Goal: Transaction & Acquisition: Subscribe to service/newsletter

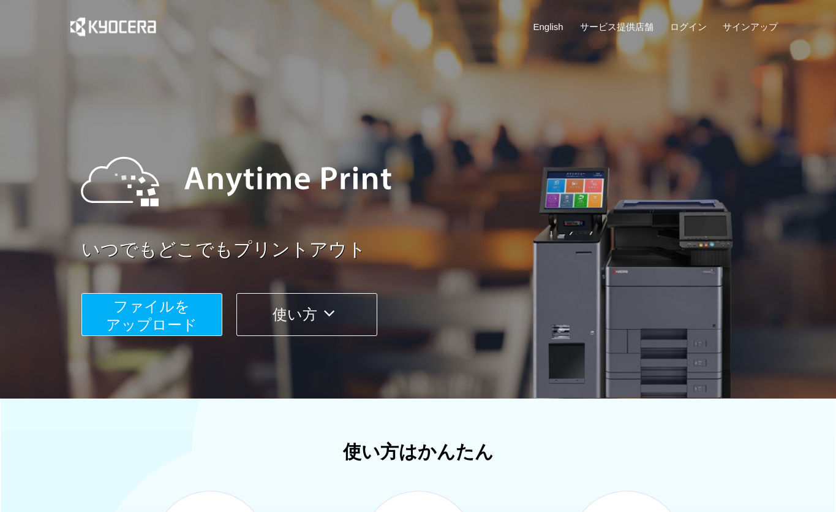
click at [324, 309] on icon at bounding box center [329, 313] width 24 height 18
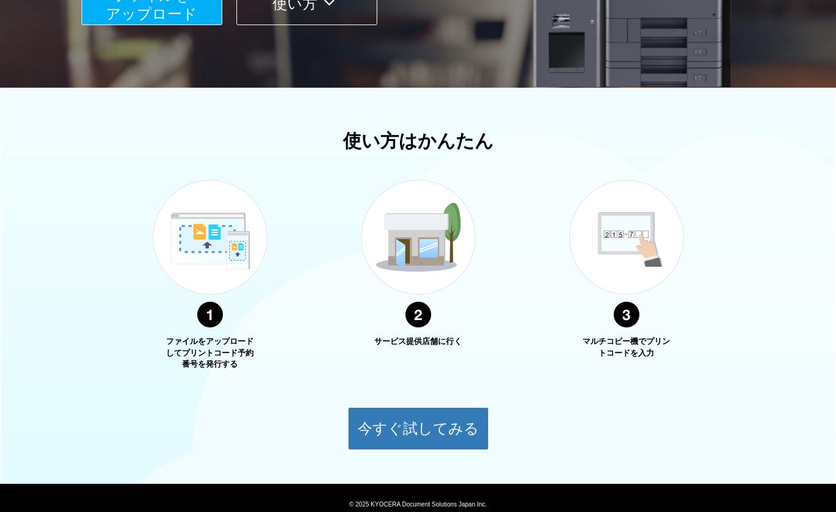
scroll to position [359, 0]
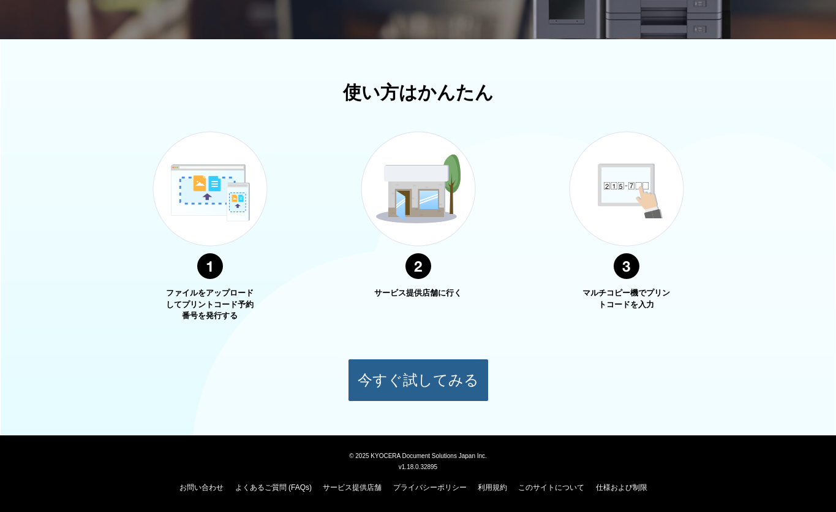
click at [397, 380] on button "今すぐ試してみる" at bounding box center [418, 379] width 141 height 43
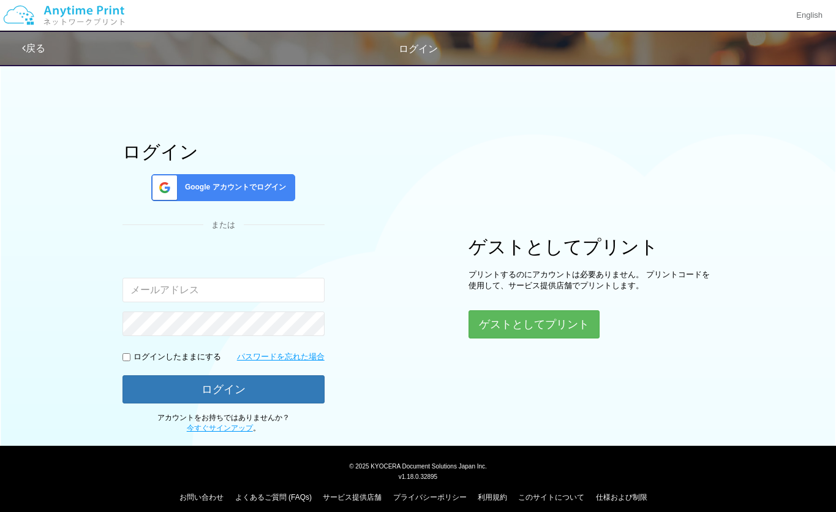
click at [357, 347] on div "ログイン Google アカウントでログイン または 入力されたメールアドレスまたはパスワードが正しくありません。 ログインしたままにする パスワードを忘れた…" at bounding box center [418, 246] width 735 height 376
click at [220, 426] on link "今すぐサインアップ" at bounding box center [220, 427] width 66 height 9
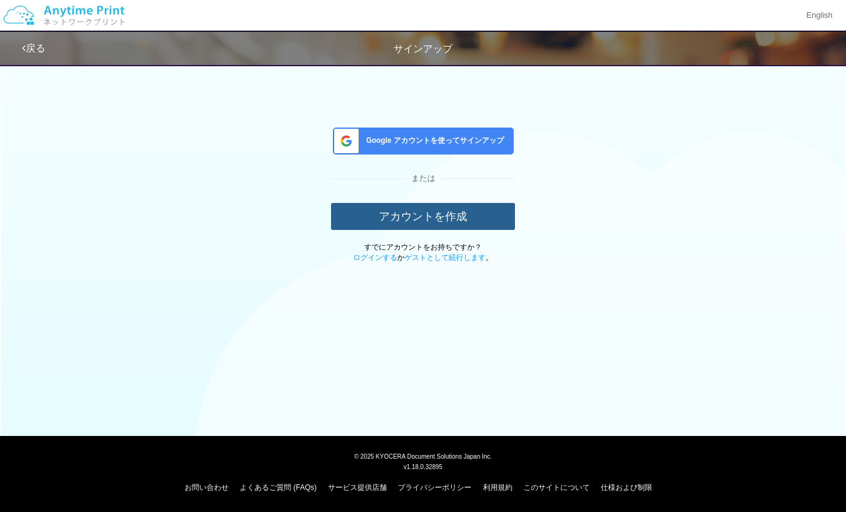
click at [382, 219] on button "アカウントを作成" at bounding box center [423, 216] width 184 height 27
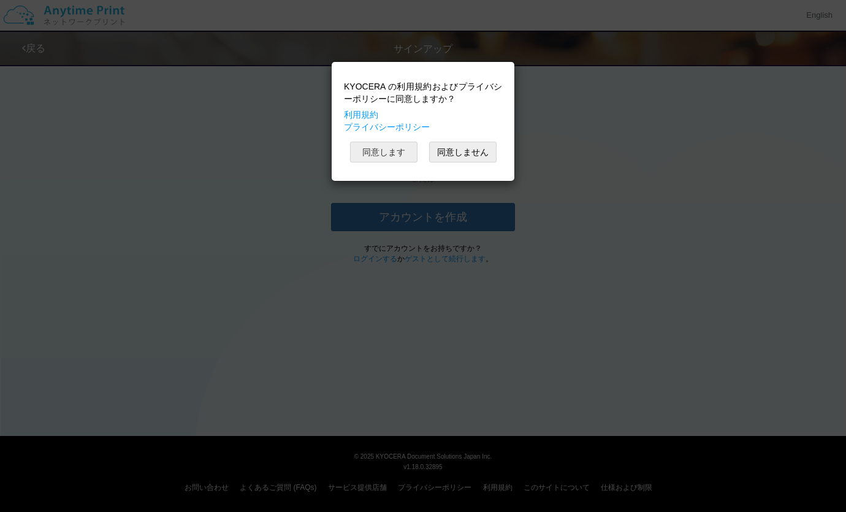
click at [404, 154] on button "同意します" at bounding box center [383, 152] width 67 height 21
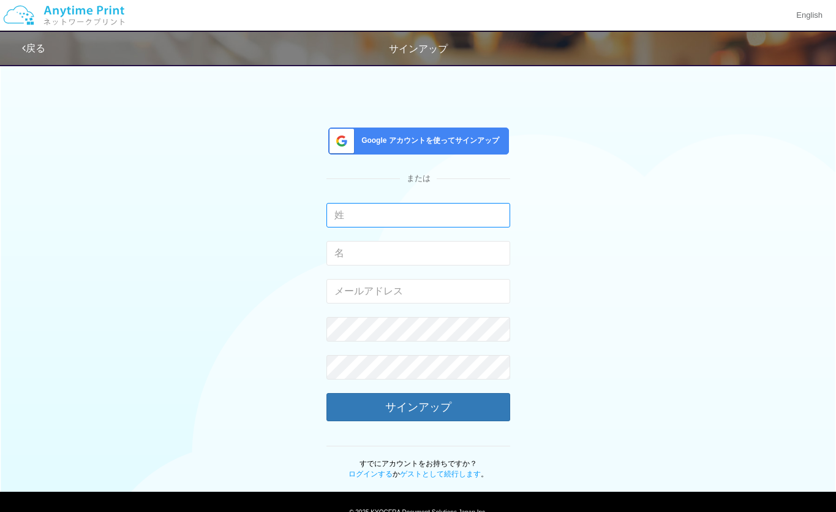
click at [350, 218] on input "text" at bounding box center [419, 215] width 184 height 25
drag, startPoint x: 234, startPoint y: 271, endPoint x: 276, endPoint y: 280, distance: 42.5
click at [234, 271] on div "Google アカウントを使ってサインアップ または 入力できるのは文字のみです。 入力できるのは文字のみです。 有効なメールアドレスを入力してください。 こ…" at bounding box center [418, 269] width 717 height 422
click at [354, 218] on input "text" at bounding box center [419, 215] width 184 height 25
type input "斉藤"
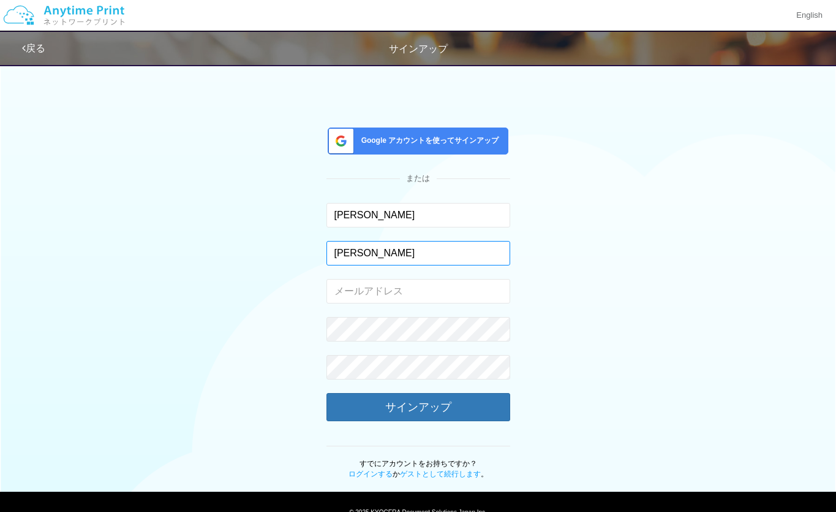
type input "昌弘"
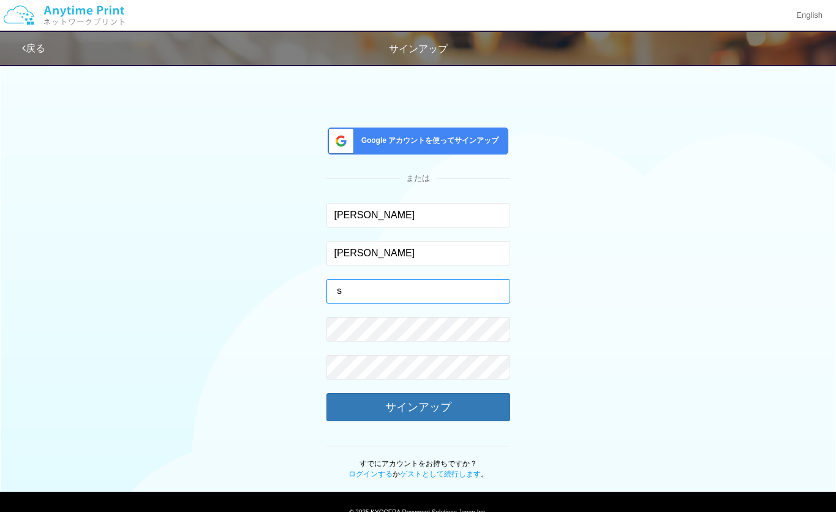
type input "さ"
type input "saimasa0103-.-@kjf.biglobe.ne.jp"
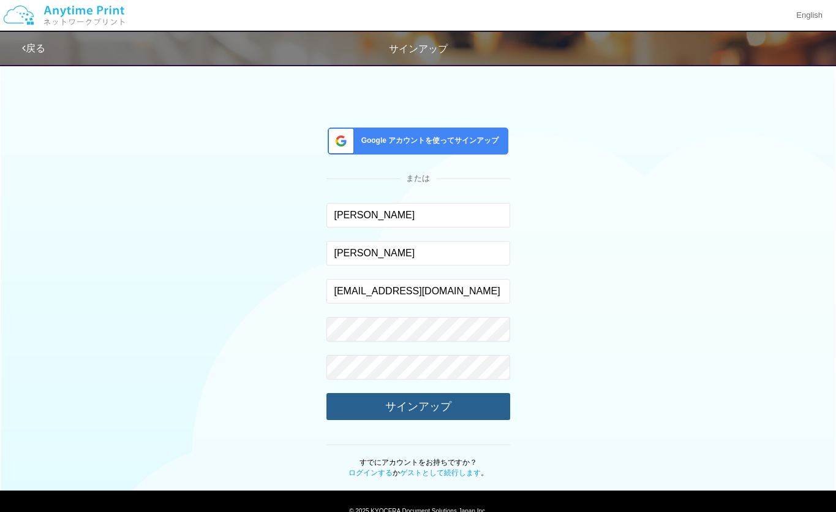
click at [438, 399] on button "サインアップ" at bounding box center [419, 406] width 184 height 27
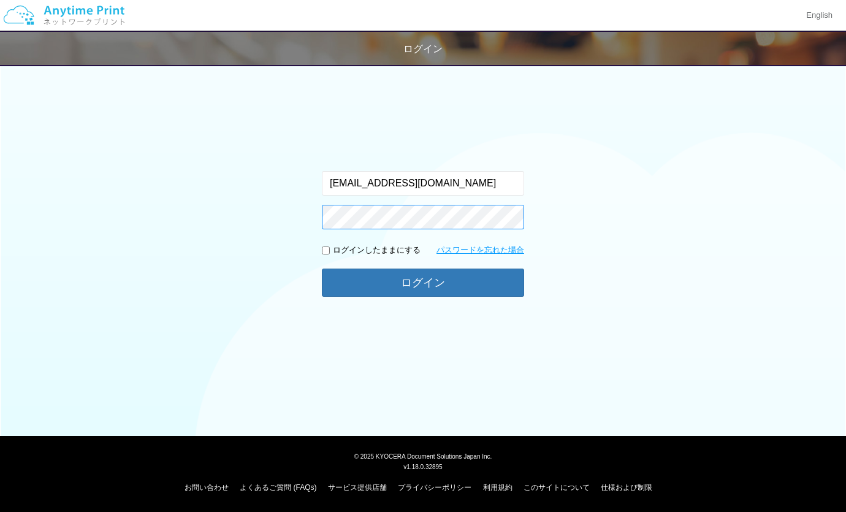
click at [322, 268] on button "ログイン" at bounding box center [423, 282] width 202 height 28
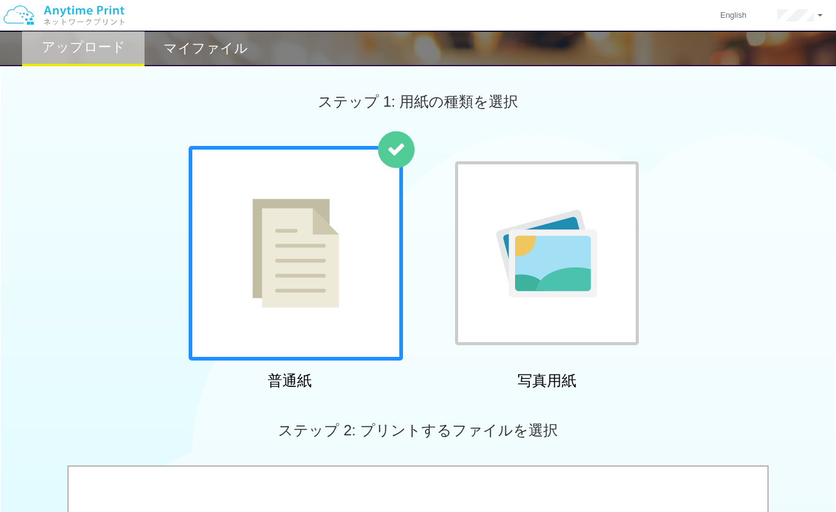
click at [195, 58] on div "マイファイル" at bounding box center [206, 49] width 123 height 36
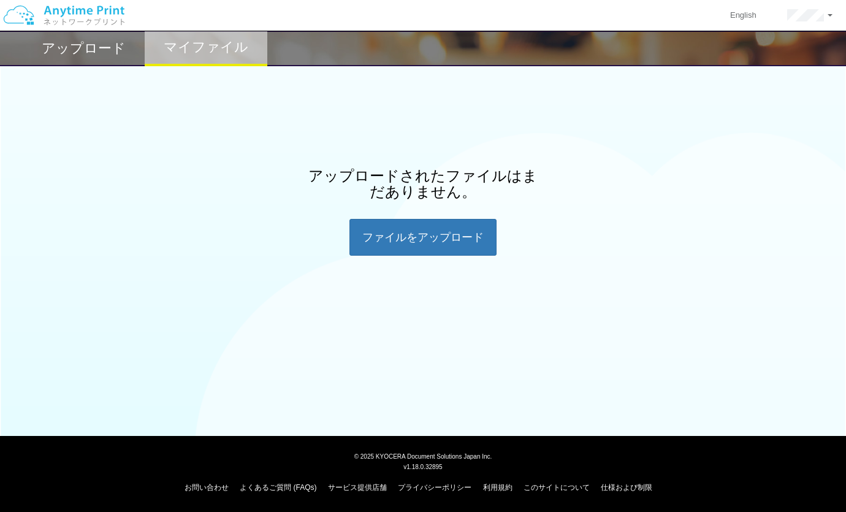
click at [89, 55] on h2 "アップロード" at bounding box center [84, 48] width 84 height 15
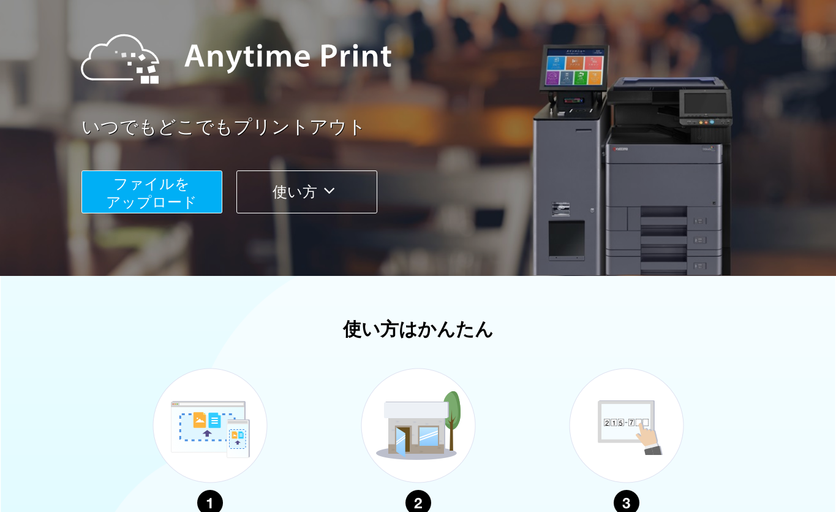
scroll to position [359, 0]
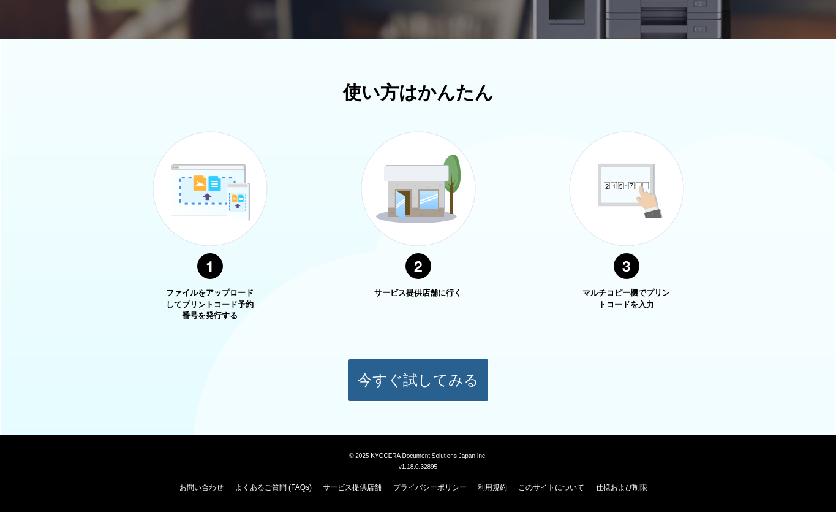
click at [403, 373] on button "今すぐ試してみる" at bounding box center [418, 379] width 141 height 43
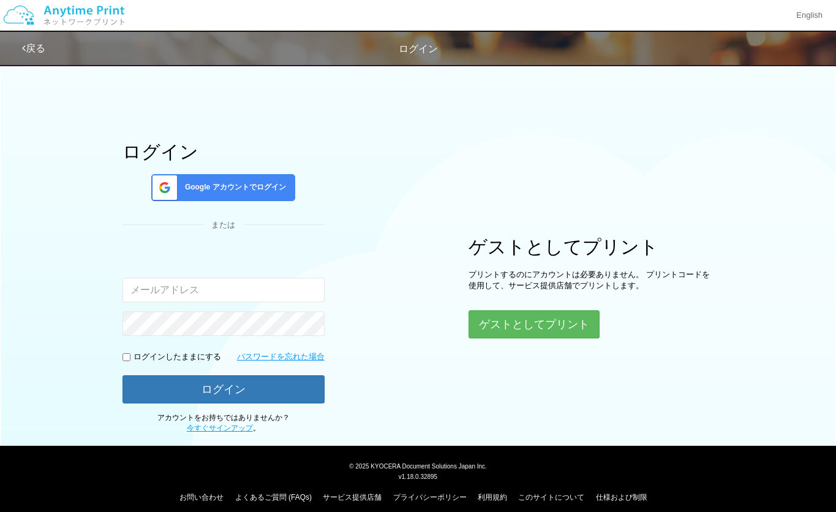
scroll to position [359, 0]
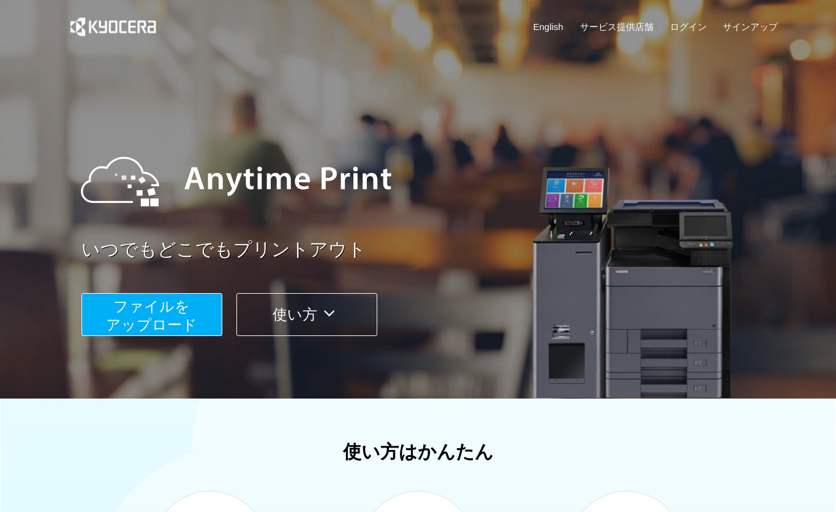
click at [293, 304] on button "使い方" at bounding box center [307, 314] width 141 height 43
